Goal: Information Seeking & Learning: Learn about a topic

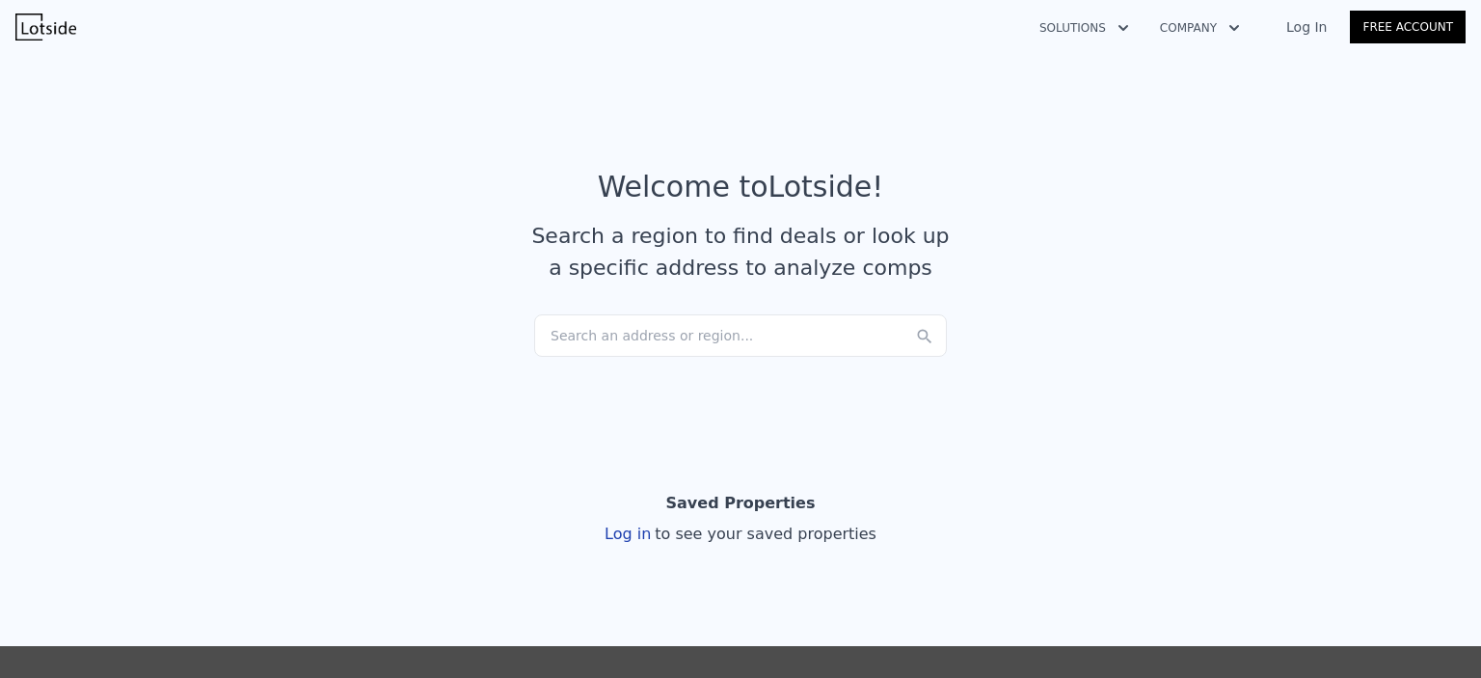
drag, startPoint x: 668, startPoint y: 327, endPoint x: 665, endPoint y: 317, distance: 10.1
click at [665, 317] on div "Search an address or region..." at bounding box center [740, 335] width 413 height 42
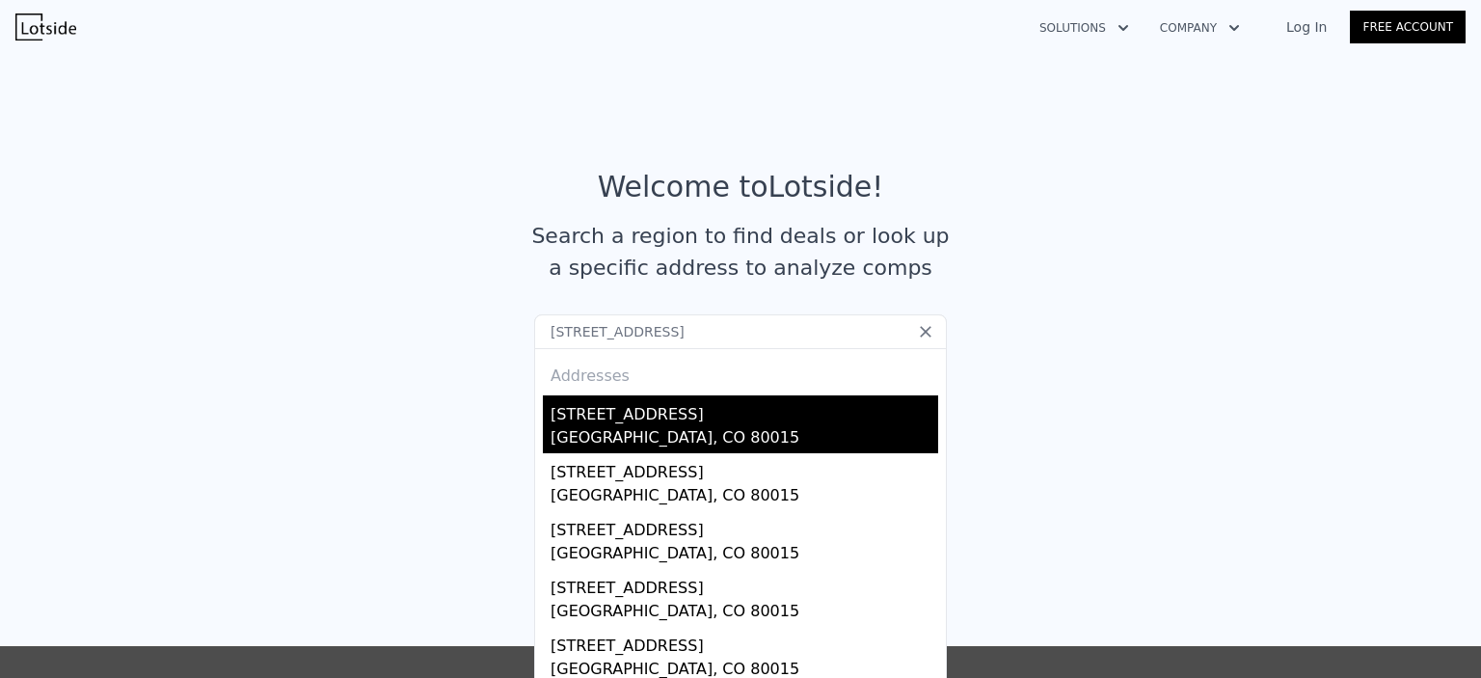
type input "[STREET_ADDRESS]"
click at [681, 414] on div "[STREET_ADDRESS]" at bounding box center [745, 410] width 388 height 31
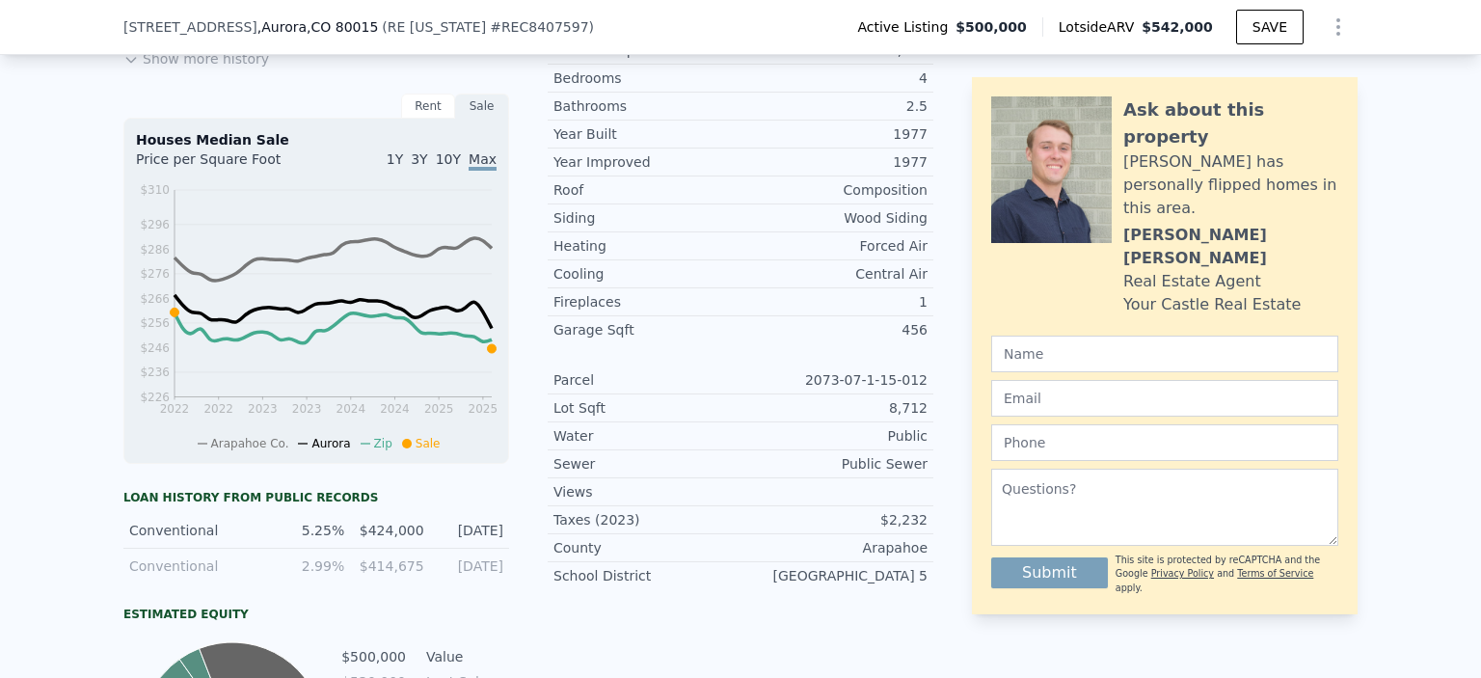
scroll to position [714, 0]
click at [401, 164] on span "1Y" at bounding box center [395, 156] width 16 height 15
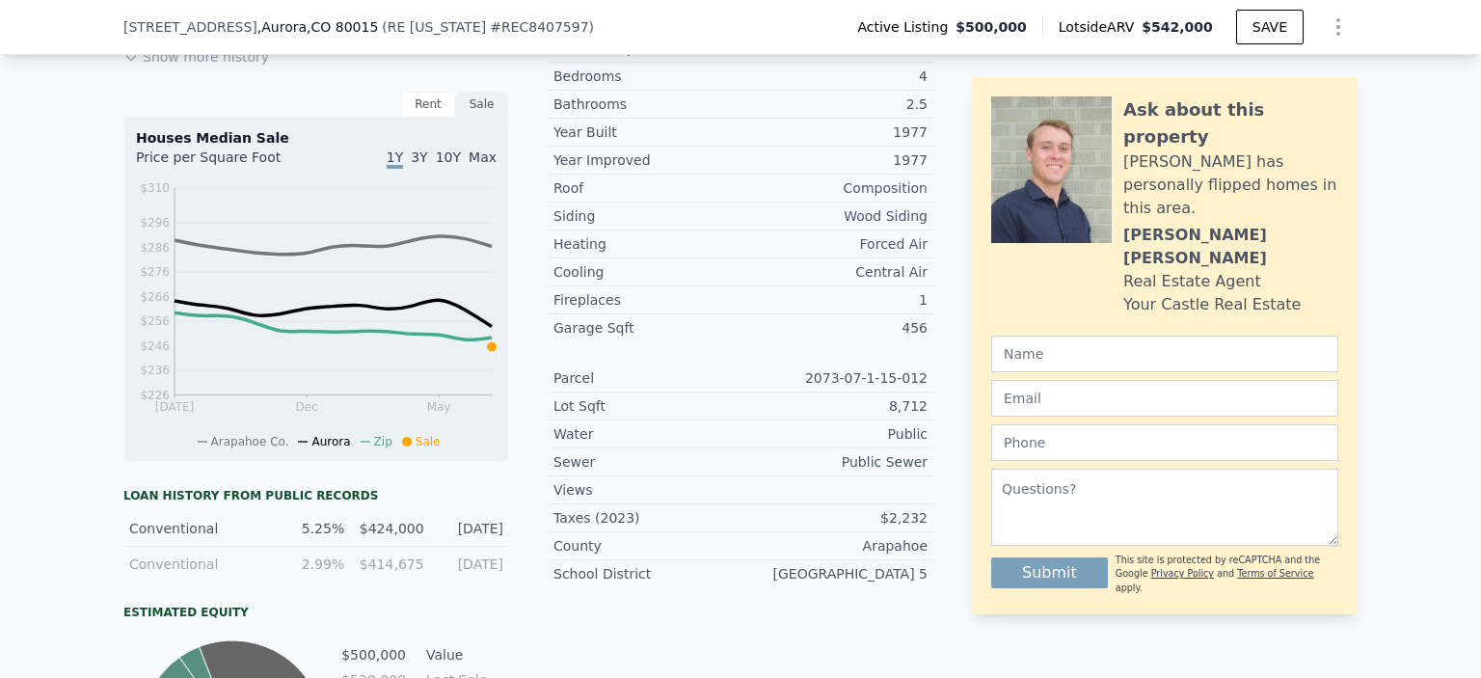
click at [475, 165] on span "Max" at bounding box center [483, 156] width 28 height 15
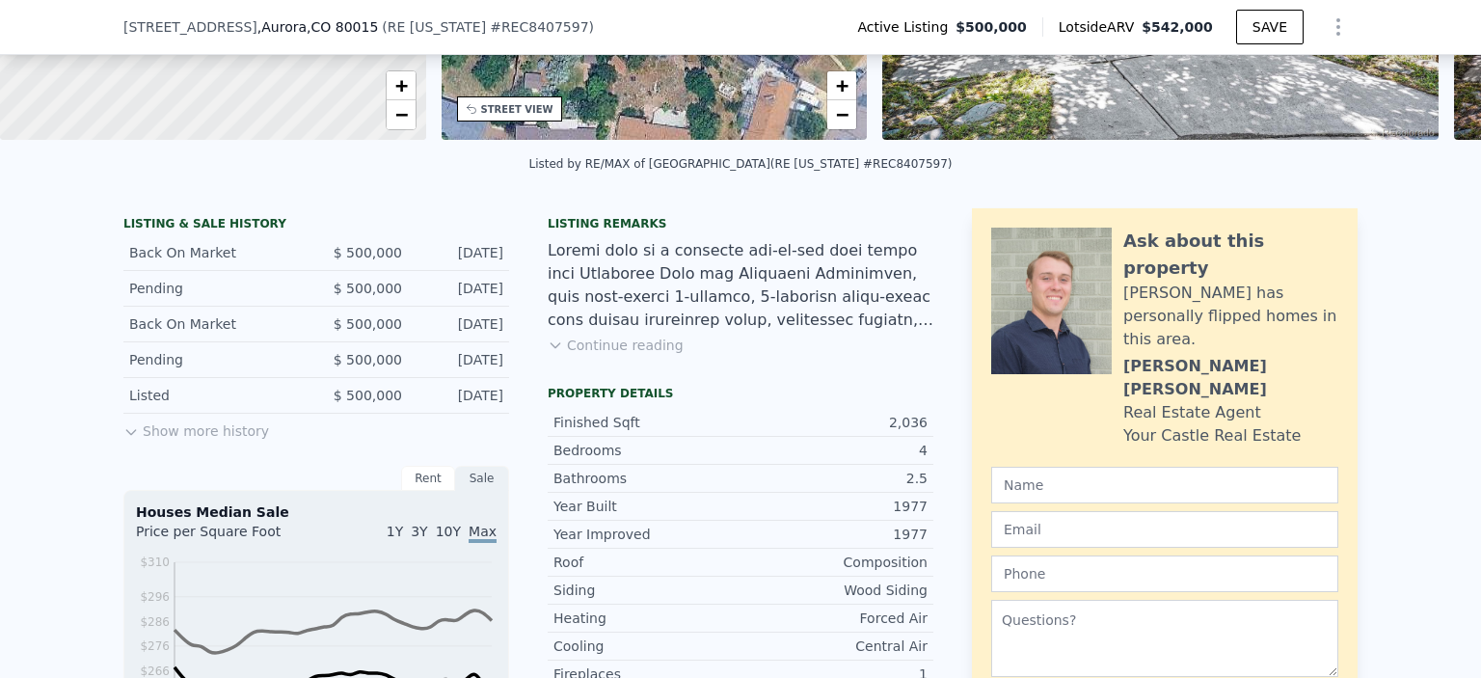
scroll to position [337, 0]
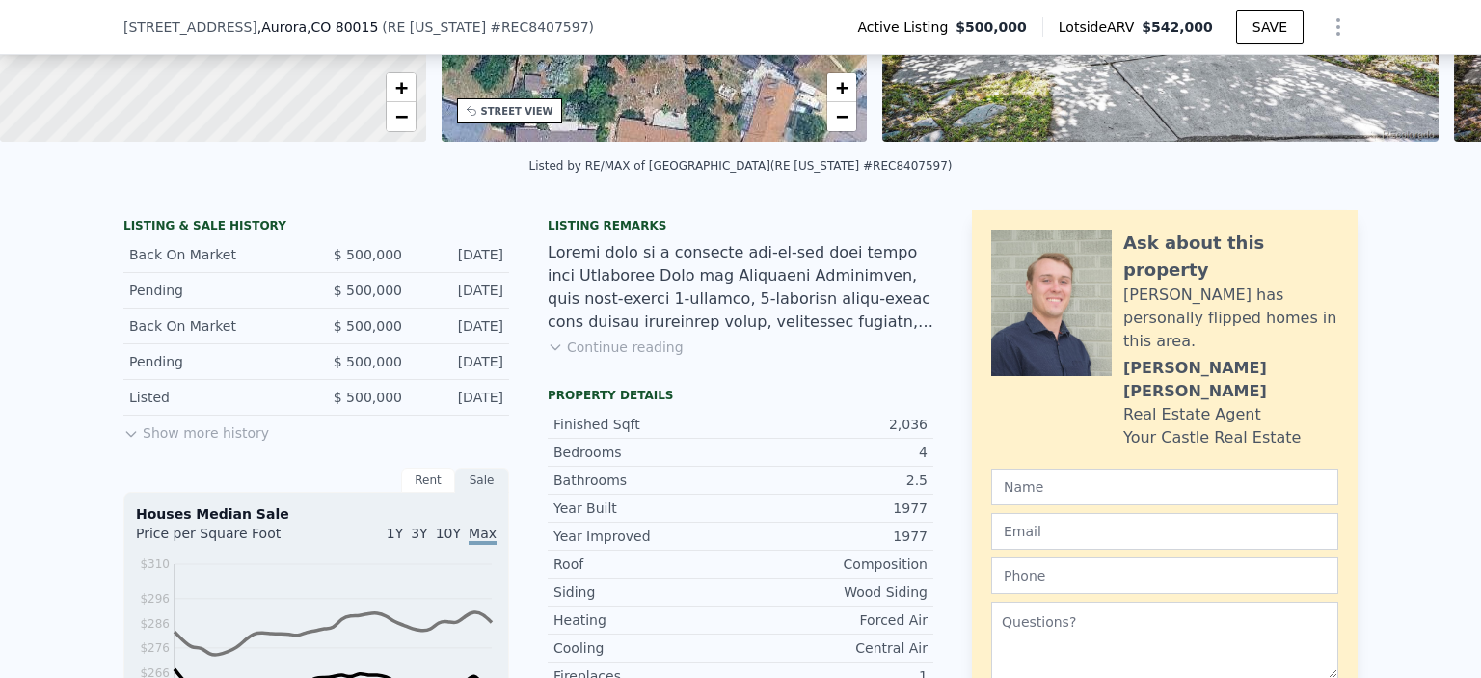
click at [206, 441] on button "Show more history" at bounding box center [196, 429] width 146 height 27
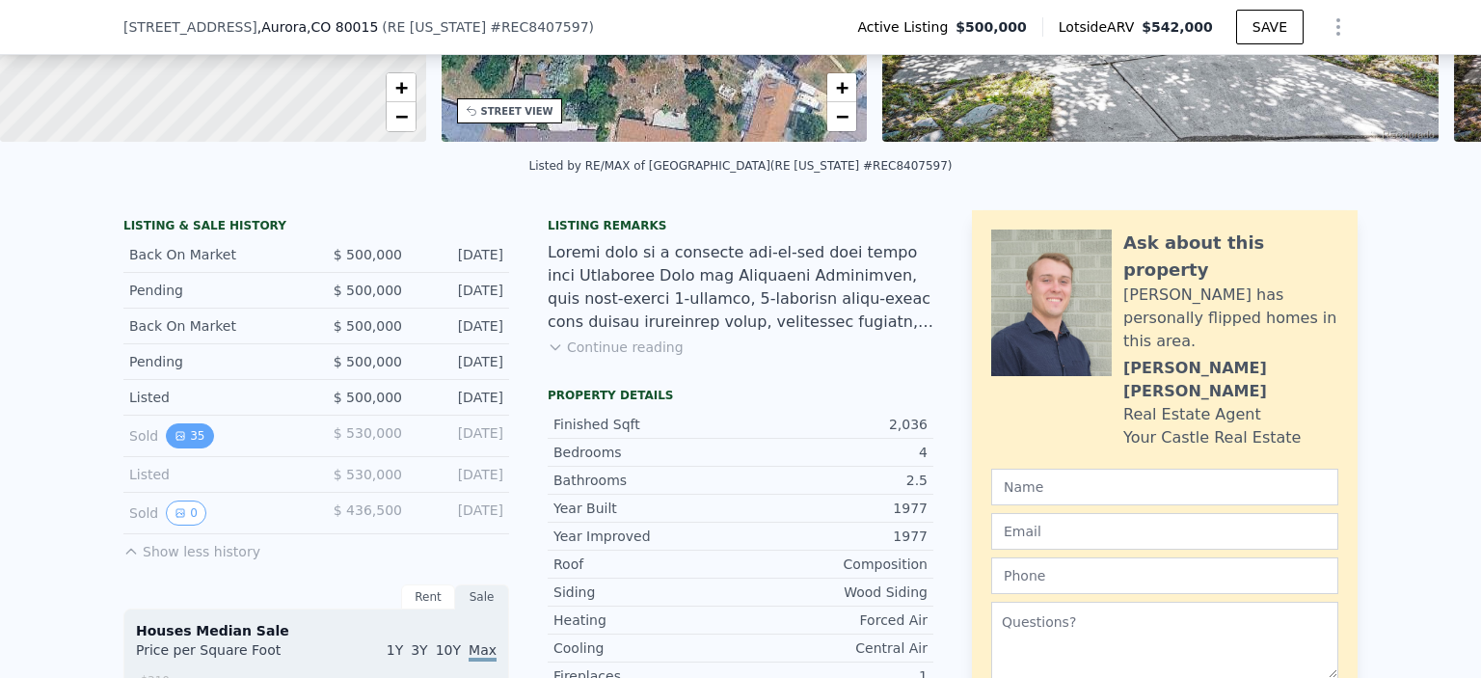
click at [180, 448] on button "35" at bounding box center [189, 435] width 47 height 25
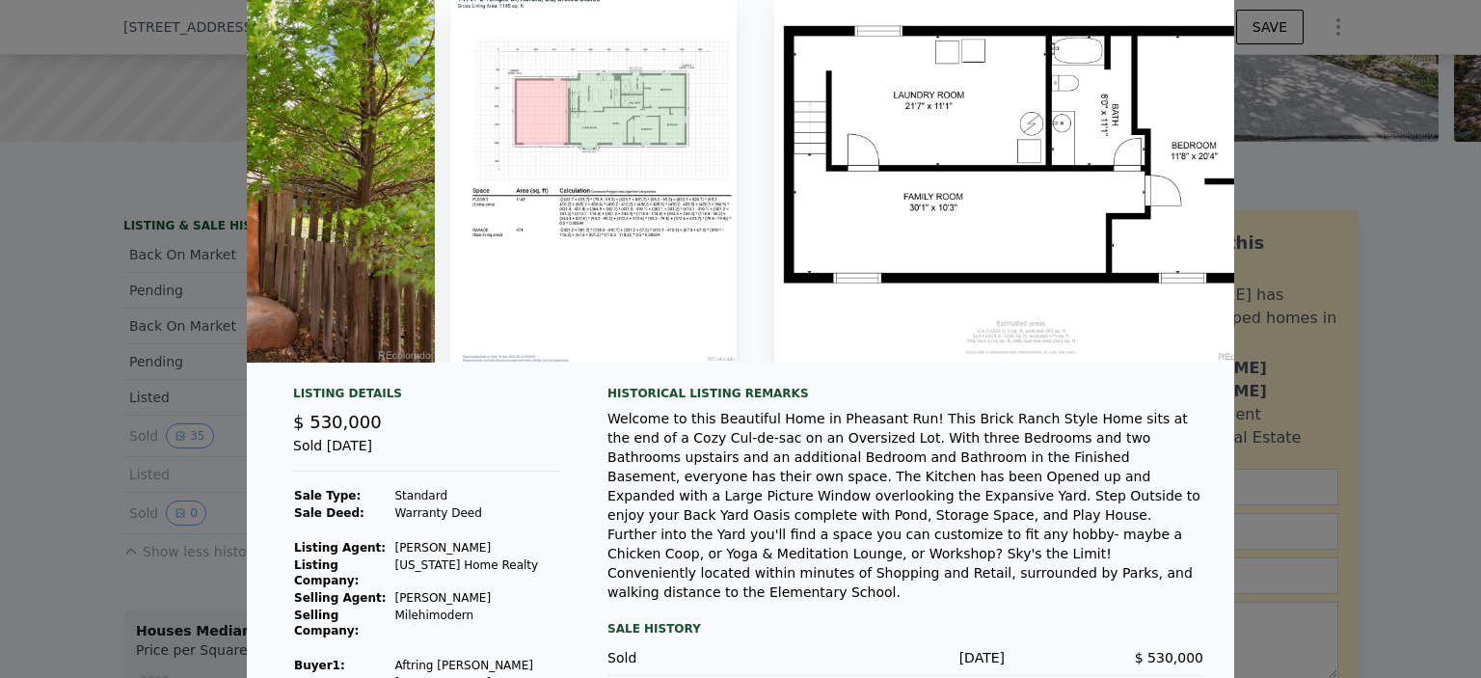
scroll to position [59, 0]
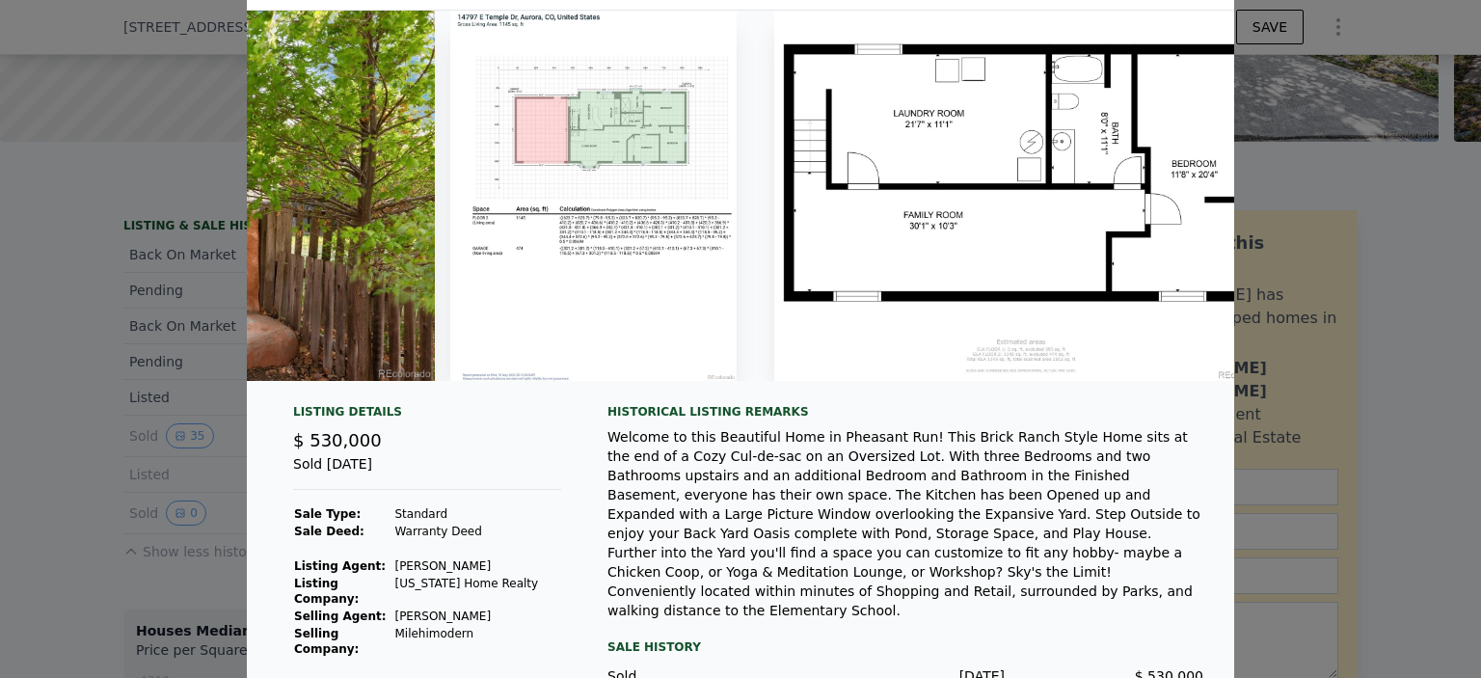
click at [92, 544] on div at bounding box center [740, 339] width 1481 height 678
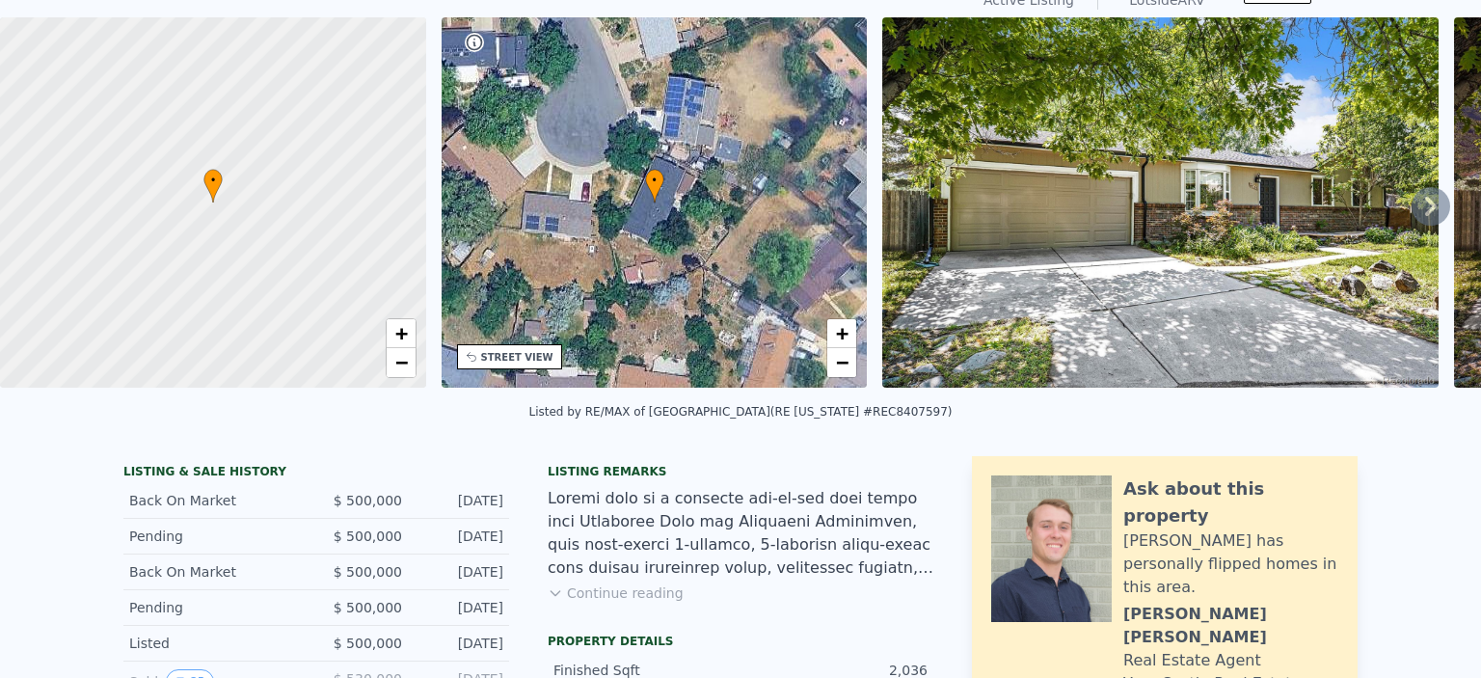
scroll to position [49, 0]
